Goal: Navigation & Orientation: Find specific page/section

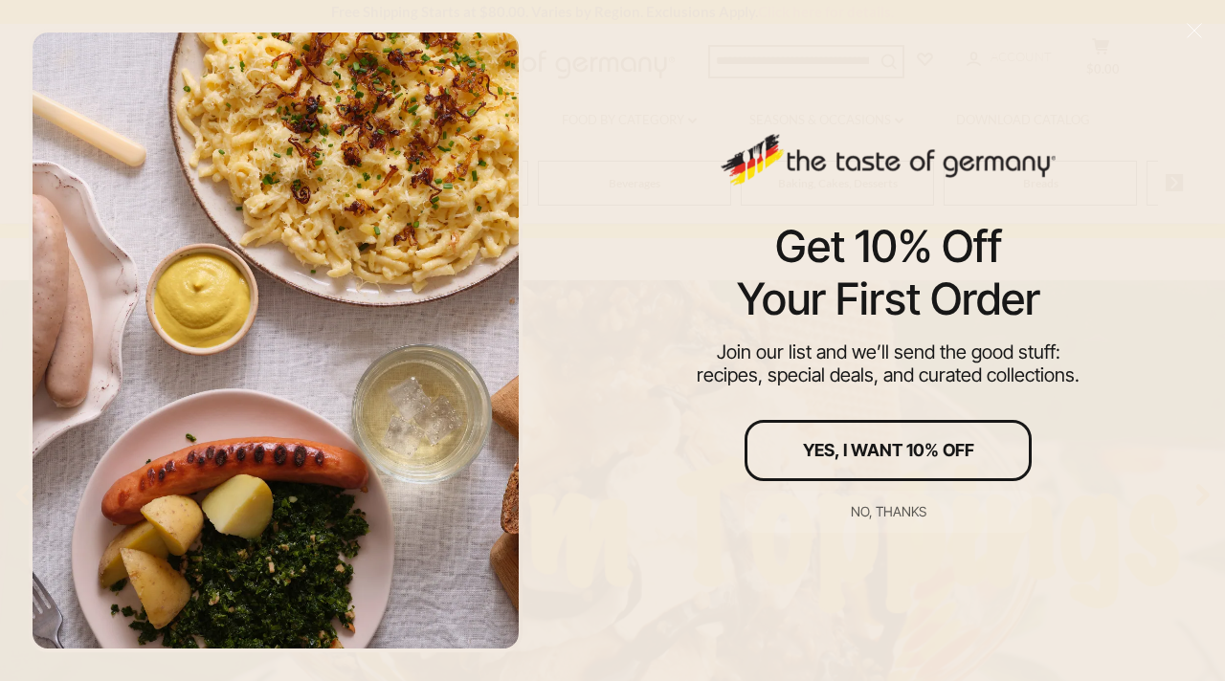
scroll to position [69, 0]
click at [901, 505] on div "No, thanks" at bounding box center [889, 511] width 76 height 13
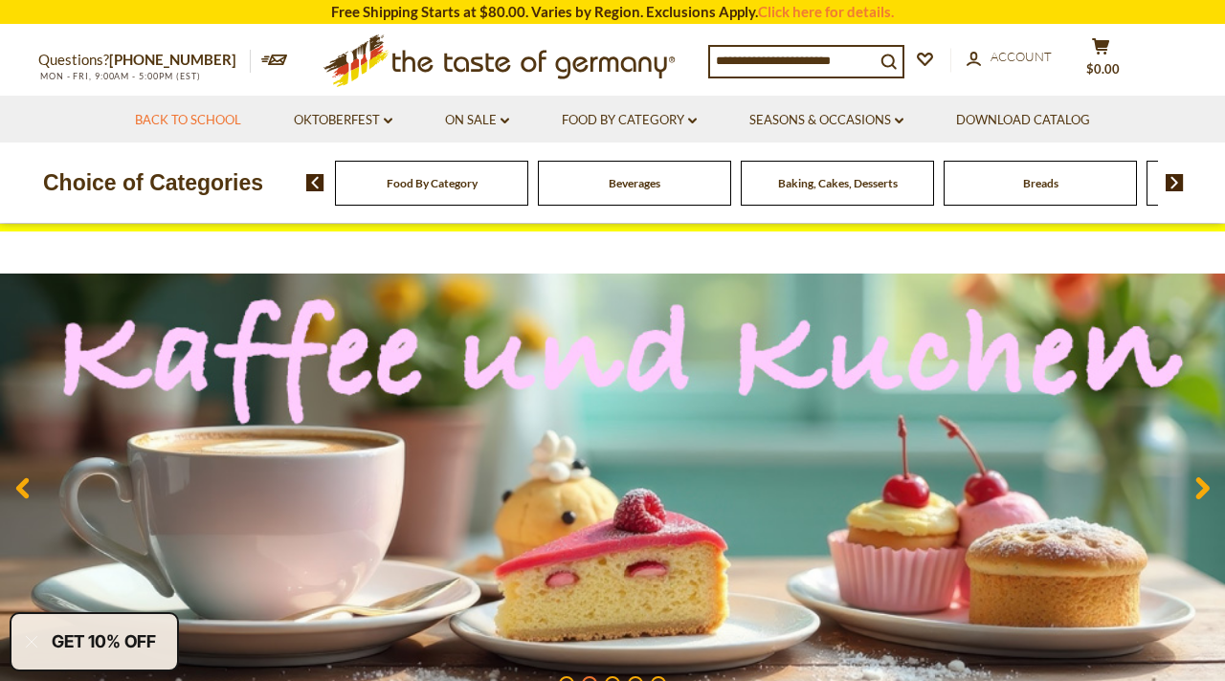
click at [195, 122] on link "Back to School" at bounding box center [188, 120] width 106 height 21
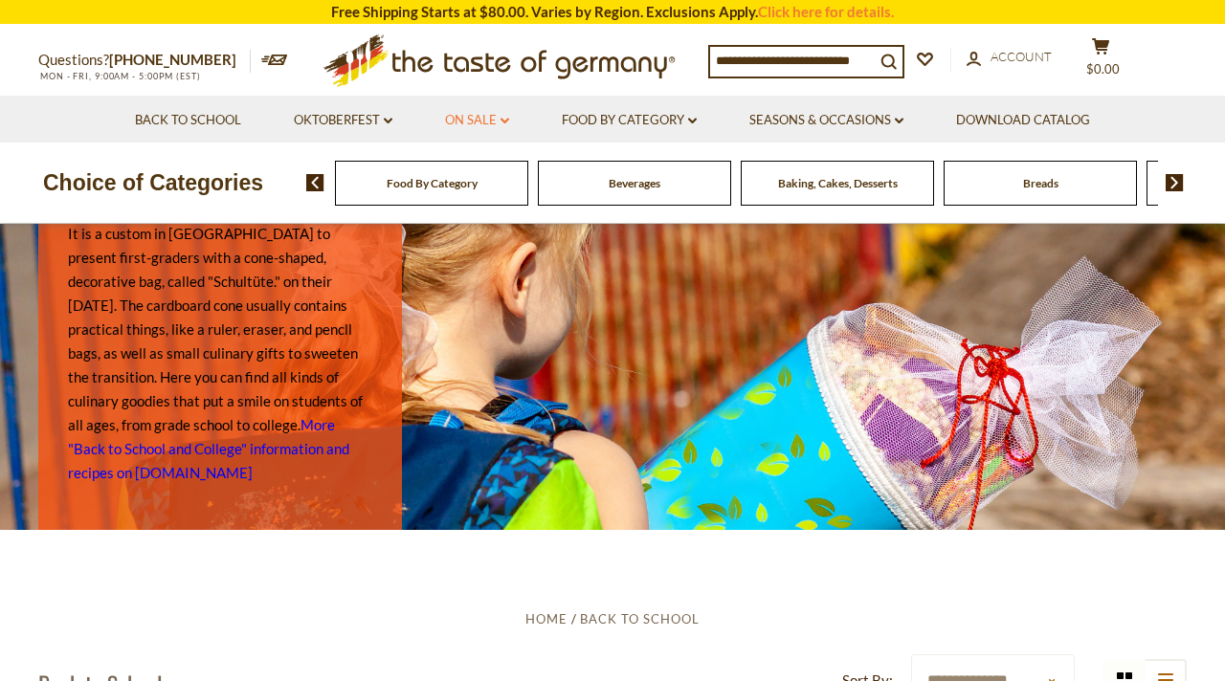
click at [466, 119] on link "On Sale dropdown_arrow" at bounding box center [477, 120] width 64 height 21
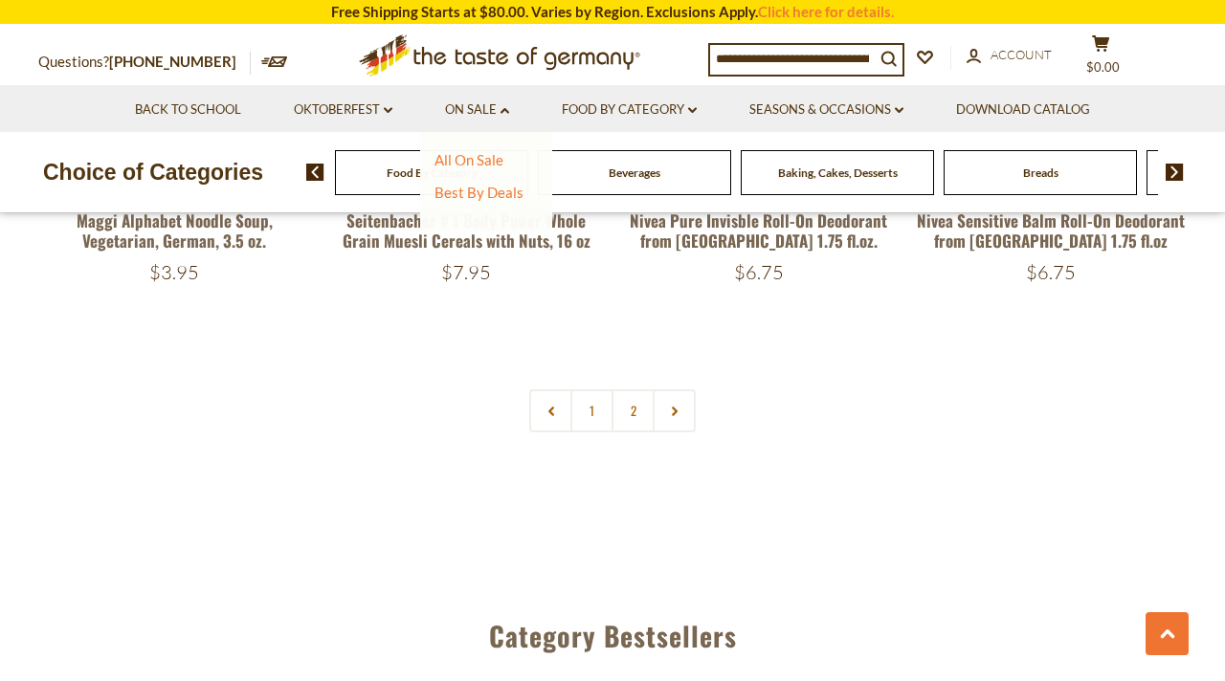
scroll to position [4558, 0]
click at [628, 388] on link "2" at bounding box center [632, 409] width 43 height 43
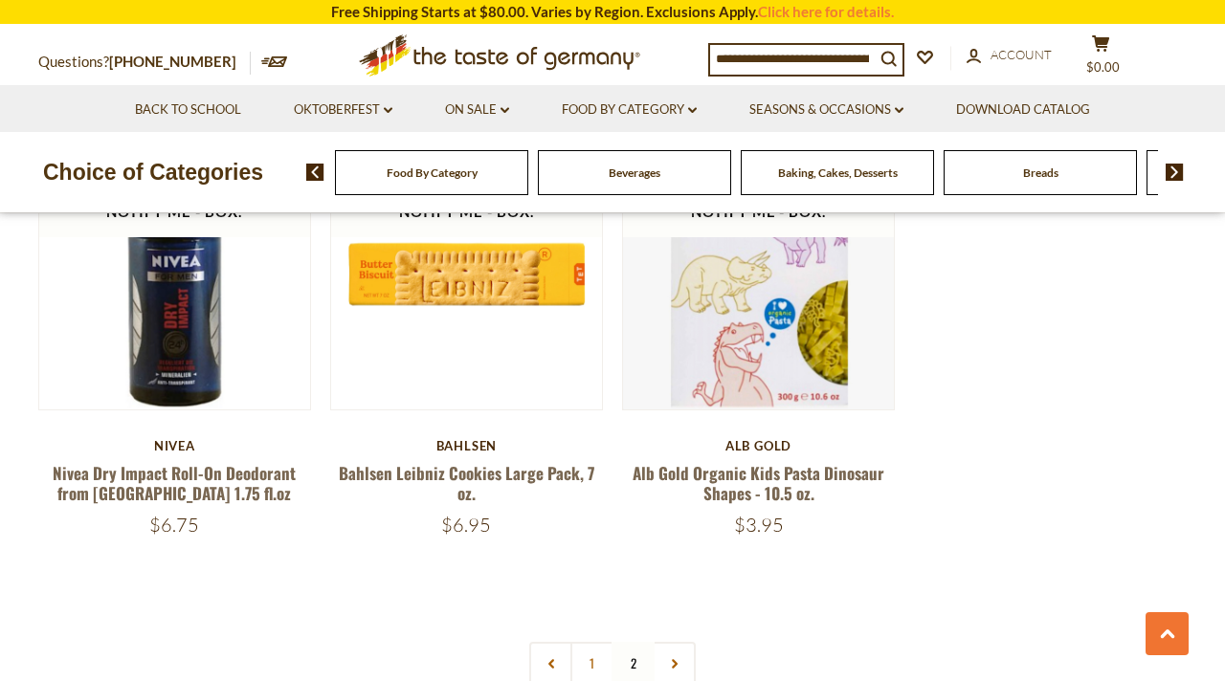
scroll to position [4308, 0]
